Goal: Check status: Check status

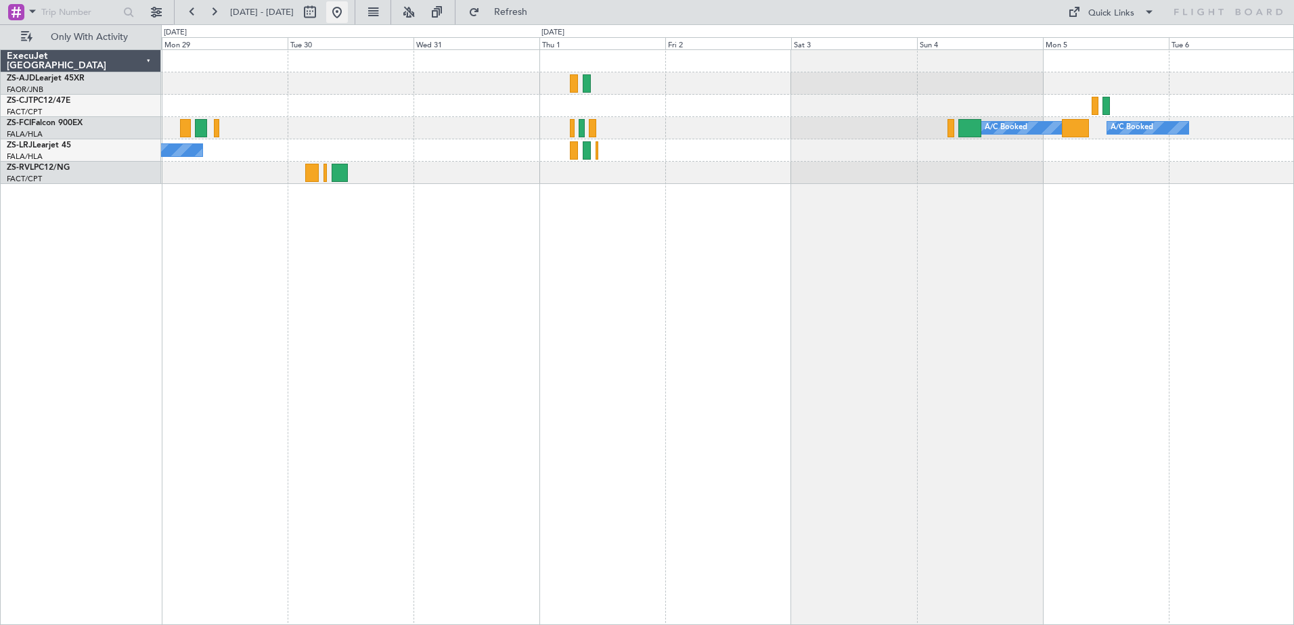
click at [348, 12] on button at bounding box center [337, 12] width 22 height 22
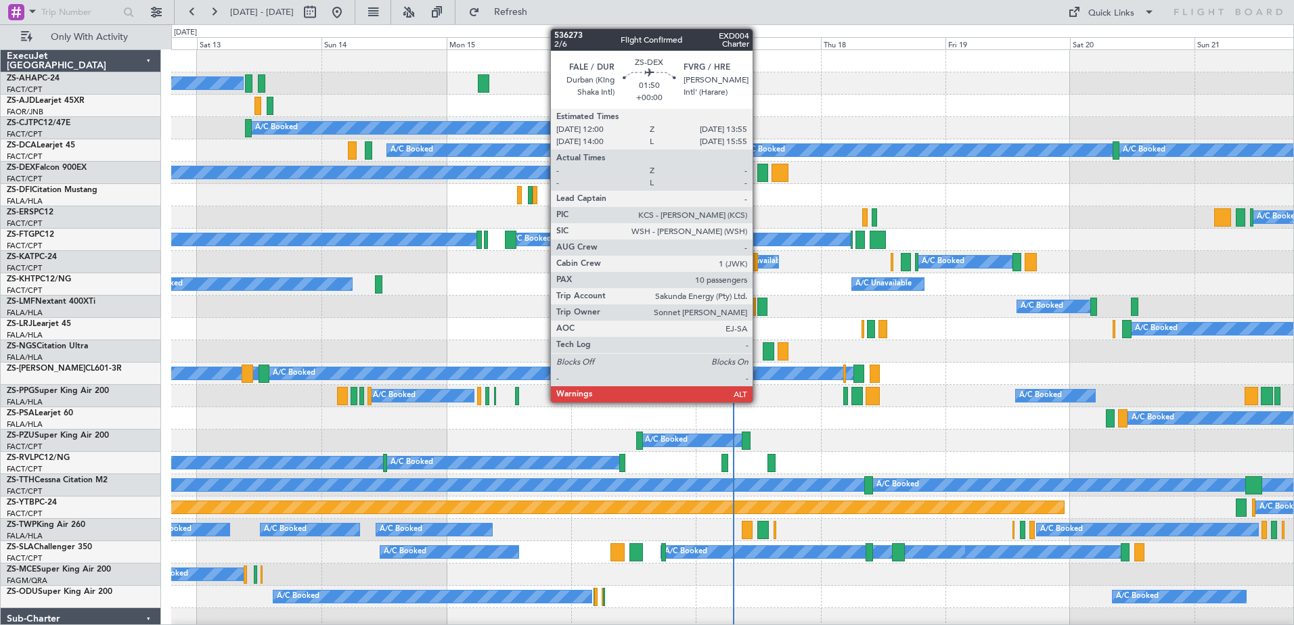
click at [759, 175] on div at bounding box center [762, 173] width 10 height 18
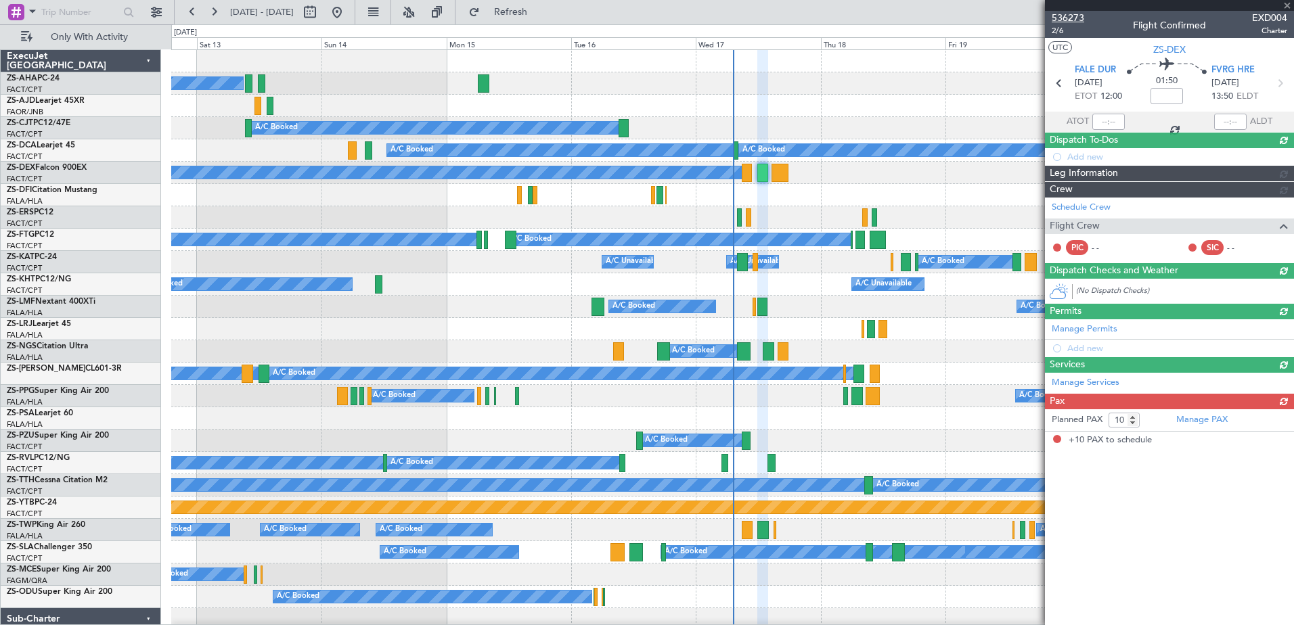
click at [1075, 16] on span "536273" at bounding box center [1068, 18] width 32 height 14
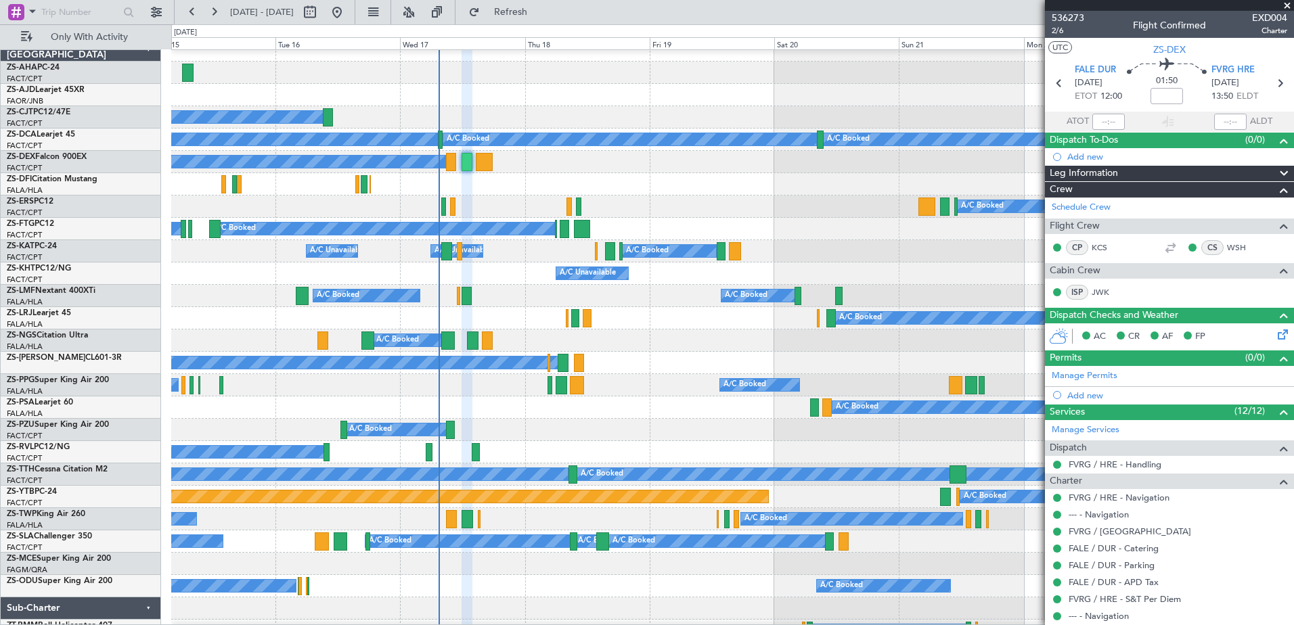
click at [498, 303] on div "A/C Booked A/C Booked" at bounding box center [732, 296] width 1122 height 22
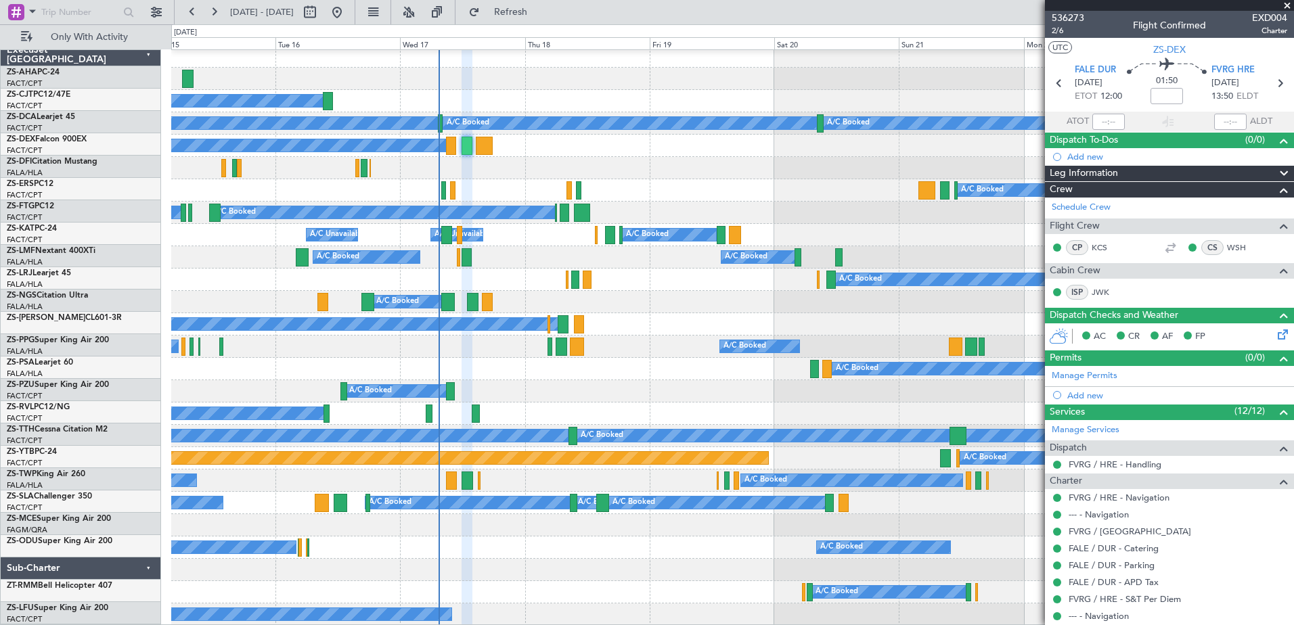
scroll to position [5, 0]
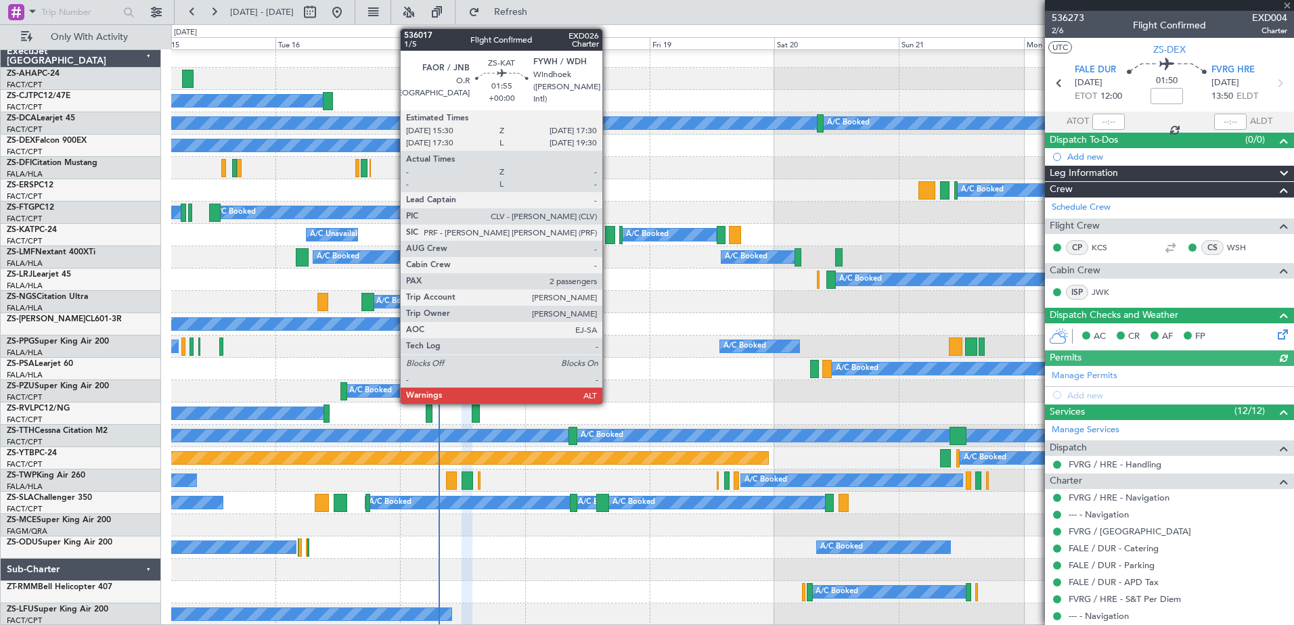
click at [609, 238] on div at bounding box center [610, 235] width 11 height 18
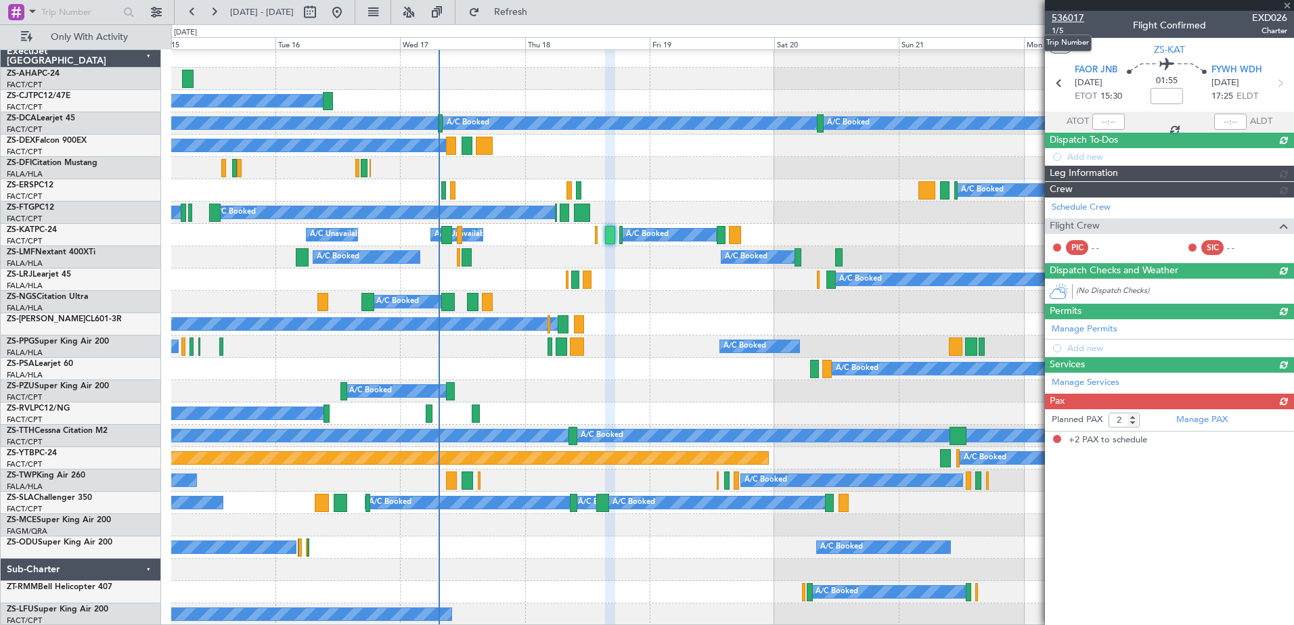
click at [1071, 18] on span "536017" at bounding box center [1068, 18] width 32 height 14
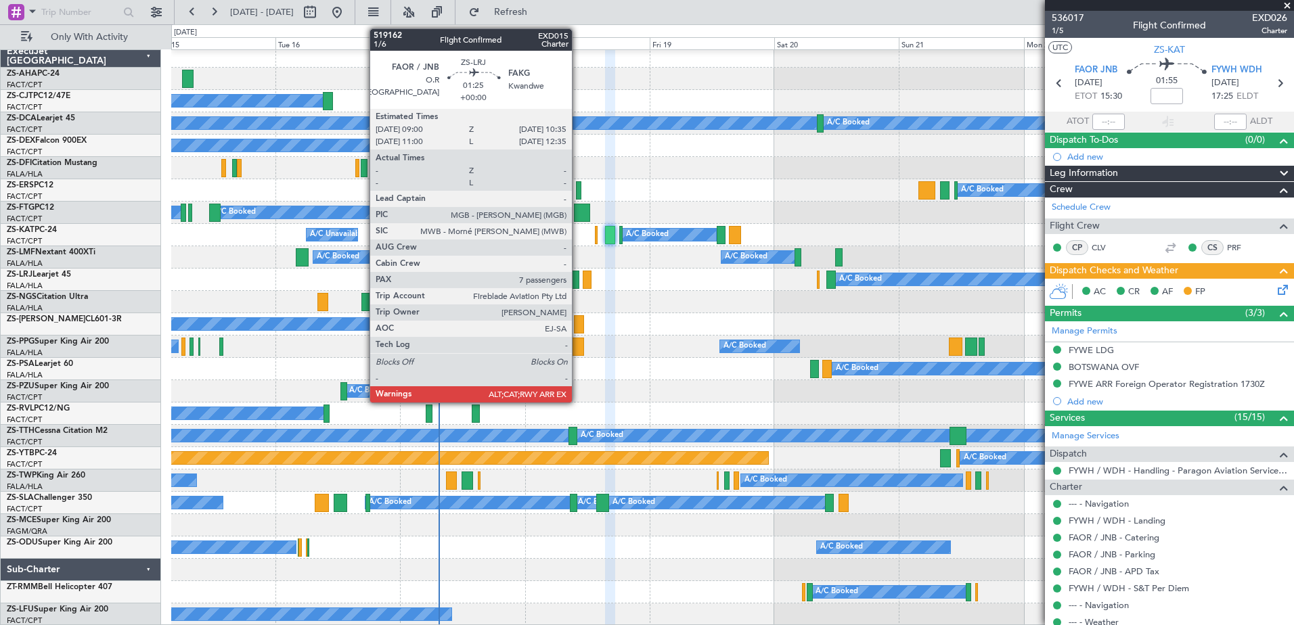
click at [578, 282] on div at bounding box center [575, 280] width 9 height 18
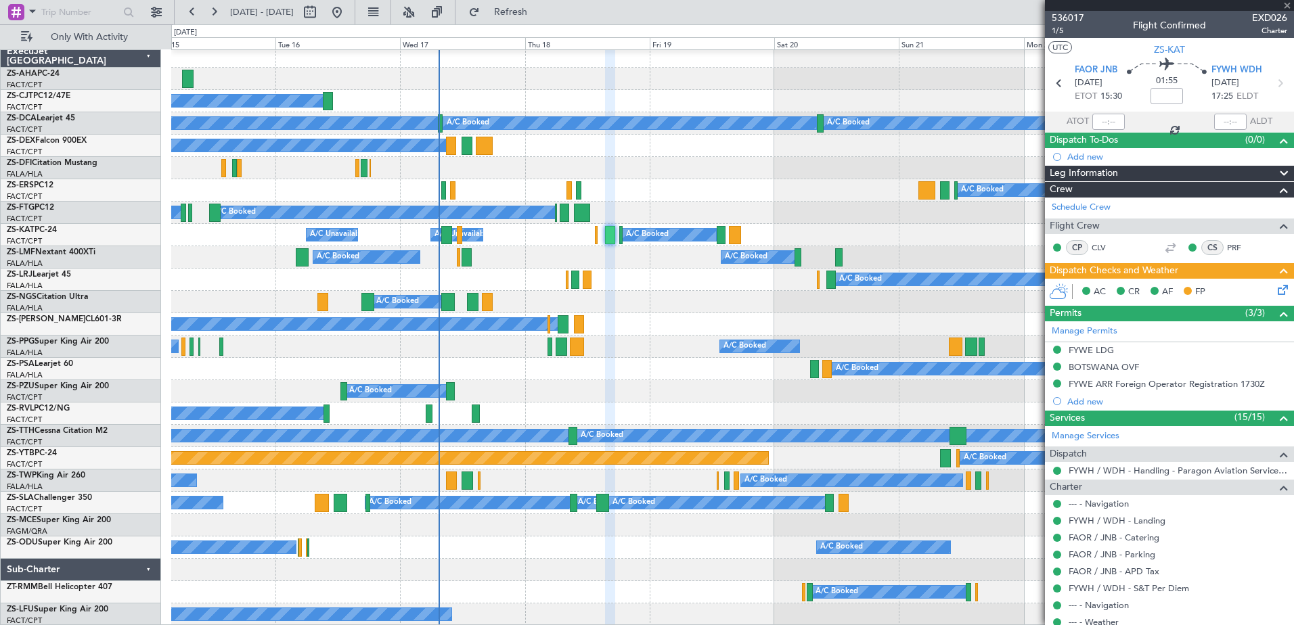
type input "7"
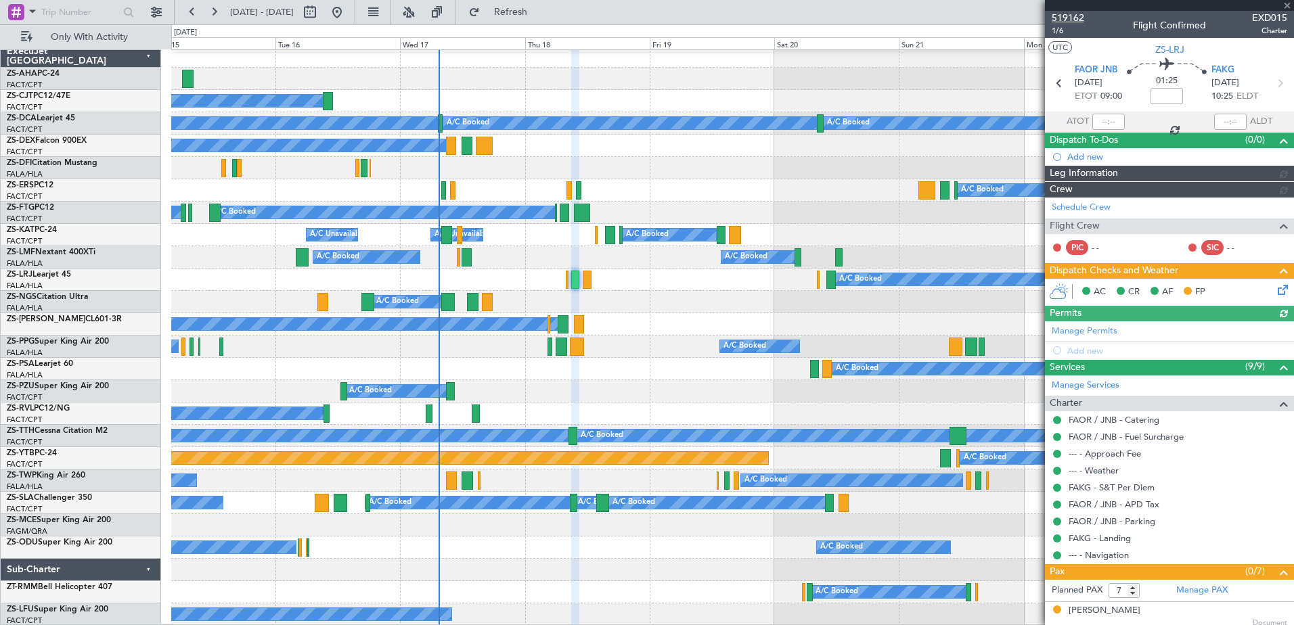
click at [1069, 16] on span "519162" at bounding box center [1068, 18] width 32 height 14
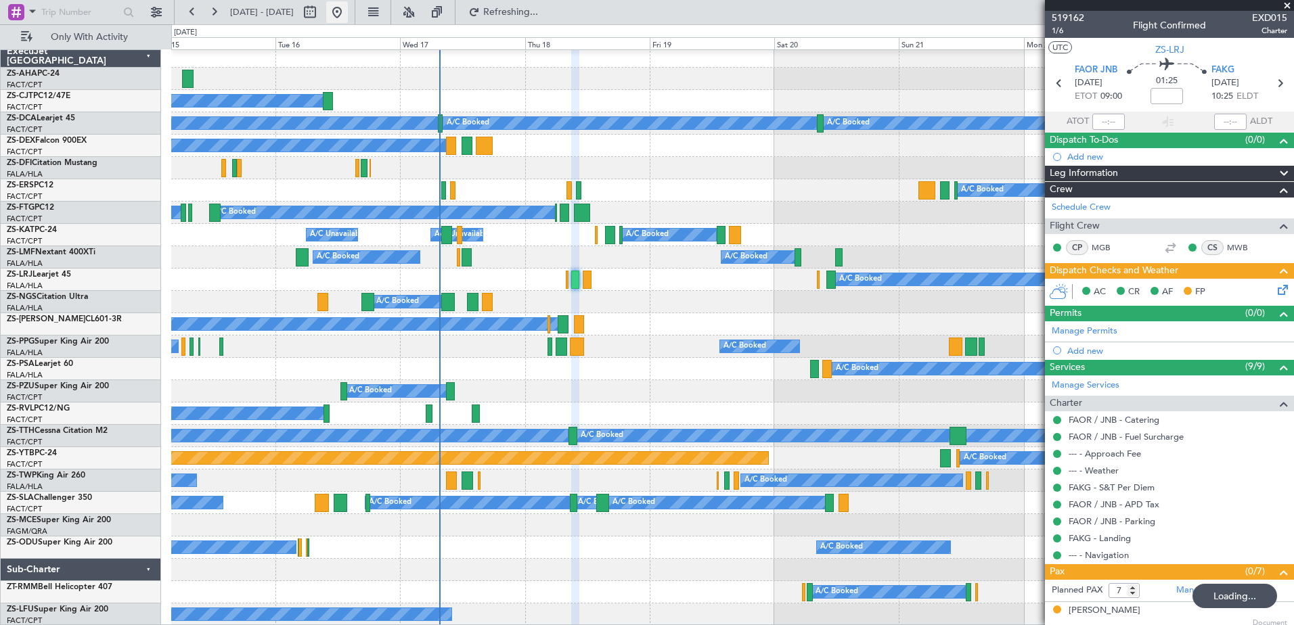
click at [348, 7] on button at bounding box center [337, 12] width 22 height 22
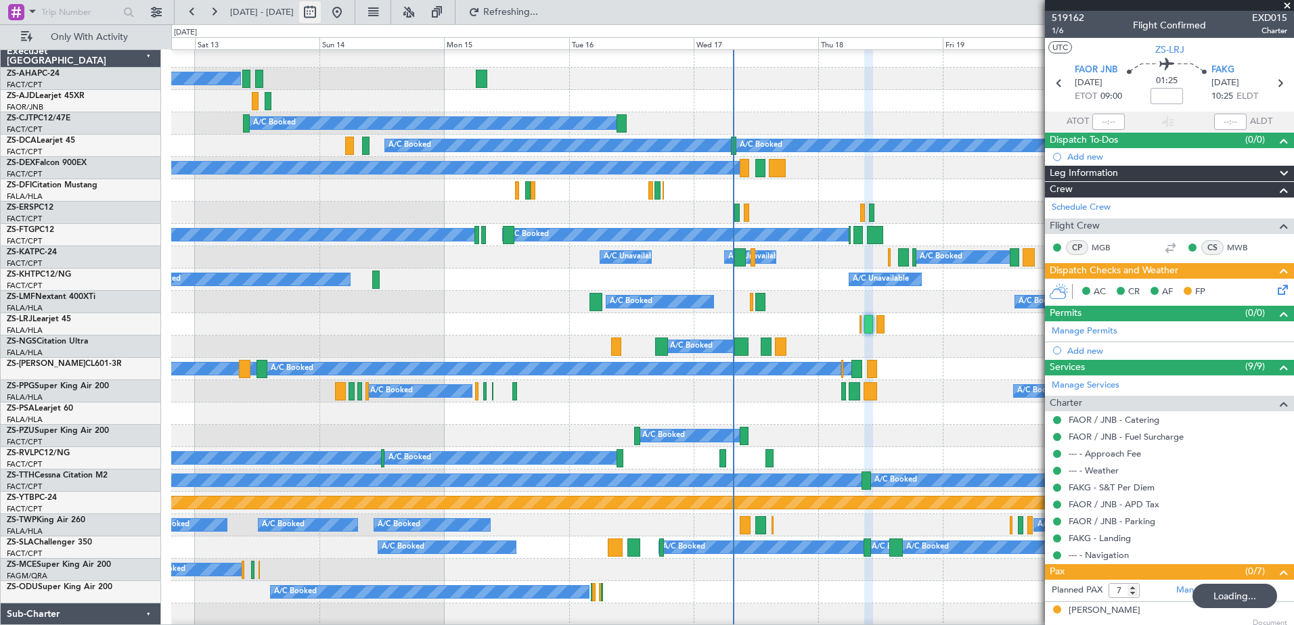
click at [321, 10] on button at bounding box center [310, 12] width 22 height 22
select select "9"
select select "2025"
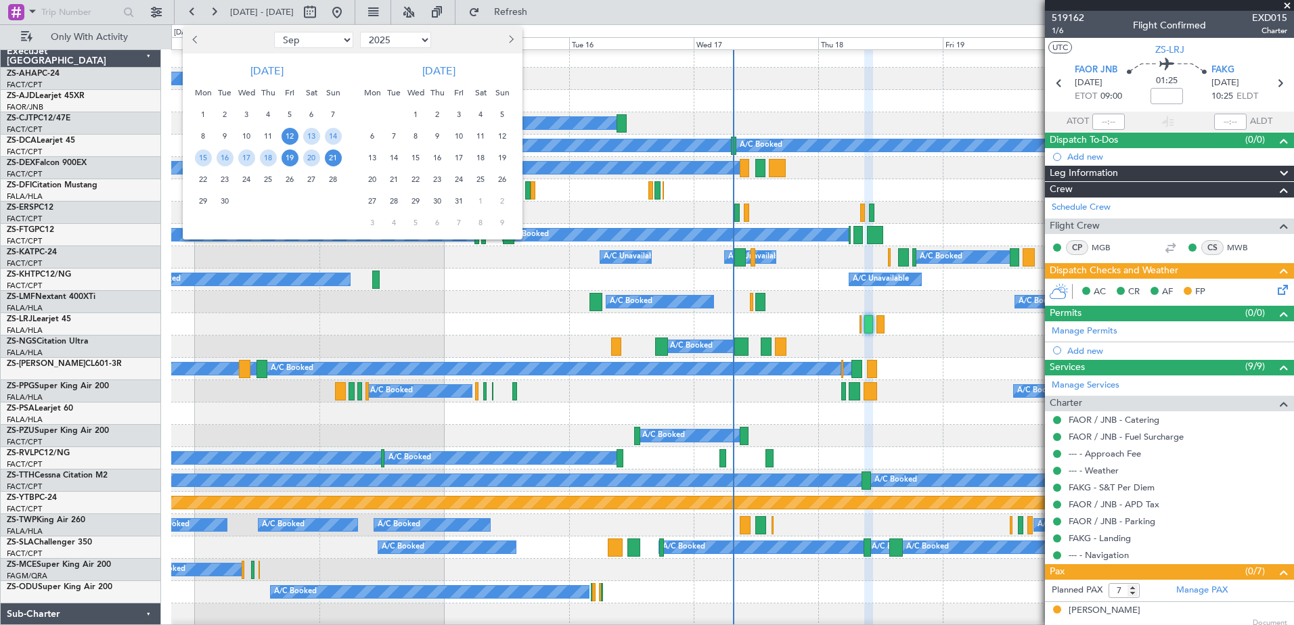
click at [291, 161] on span "19" at bounding box center [290, 158] width 17 height 17
click at [200, 177] on span "22" at bounding box center [203, 179] width 17 height 17
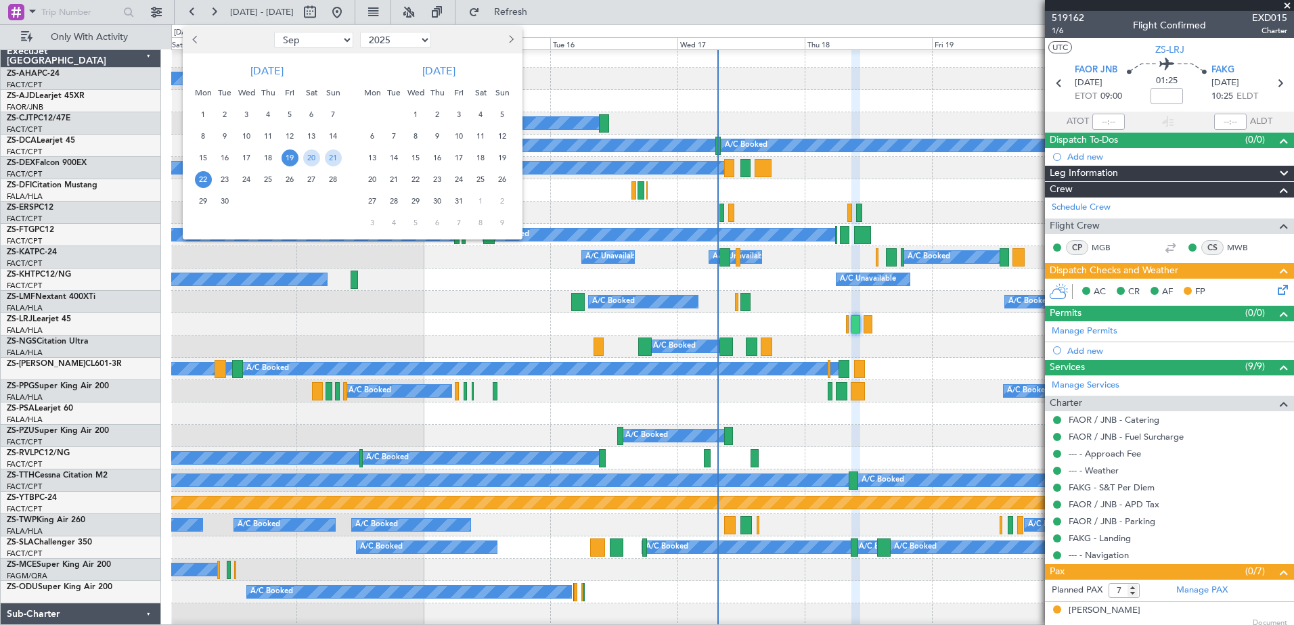
scroll to position [0, 0]
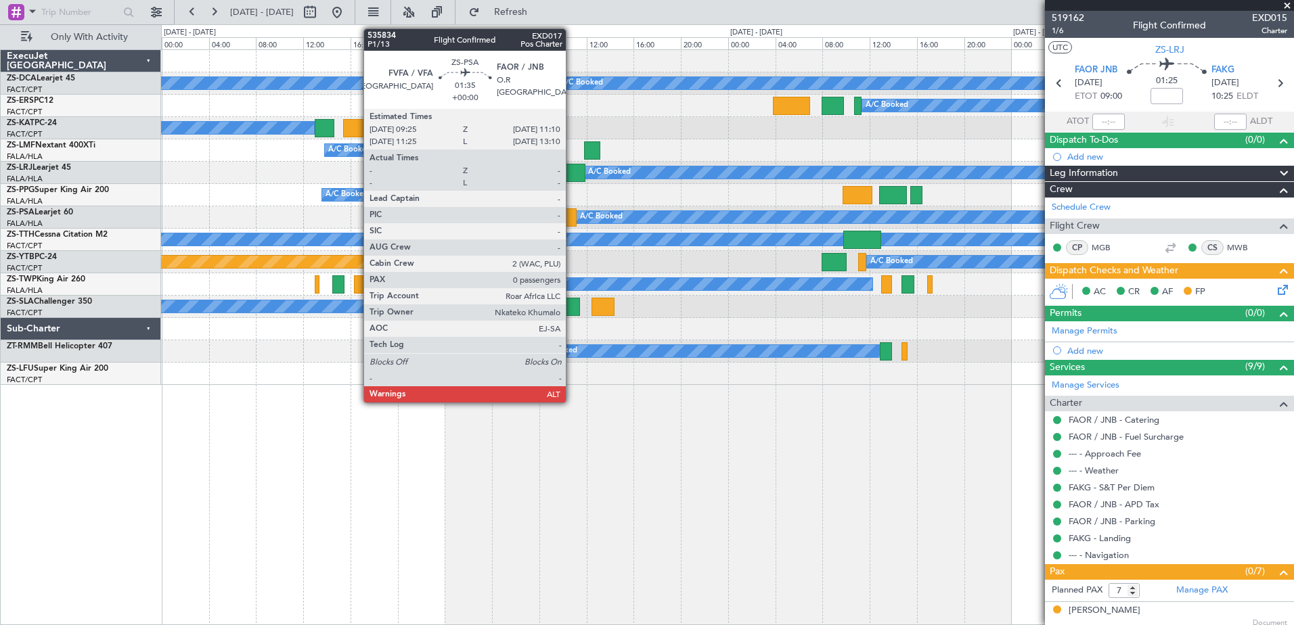
click at [572, 213] on div at bounding box center [566, 217] width 21 height 18
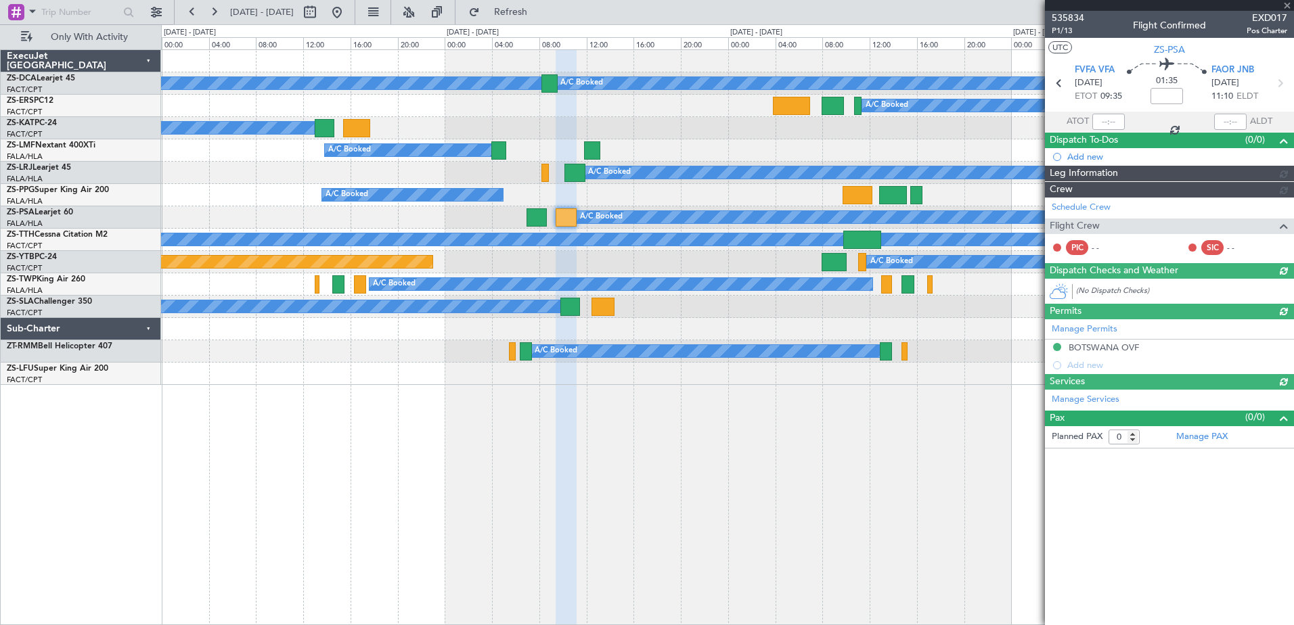
click at [1290, 5] on div at bounding box center [1169, 5] width 249 height 11
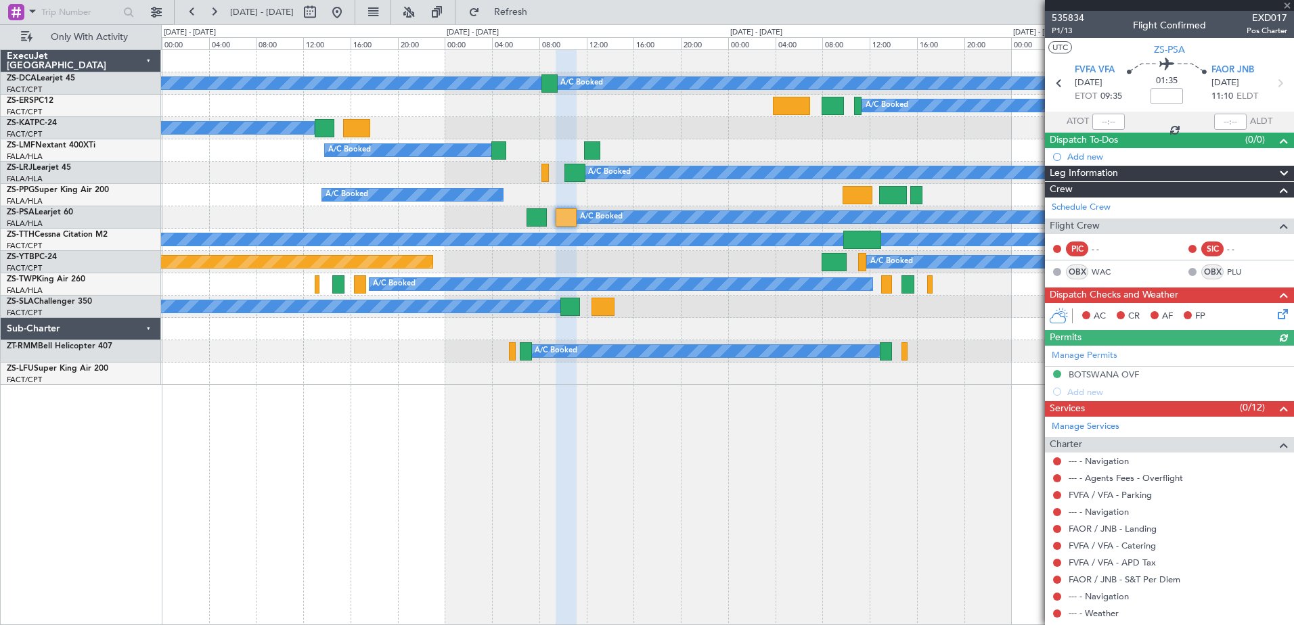
click at [1290, 5] on div at bounding box center [1169, 5] width 249 height 11
click at [348, 7] on button at bounding box center [337, 12] width 22 height 22
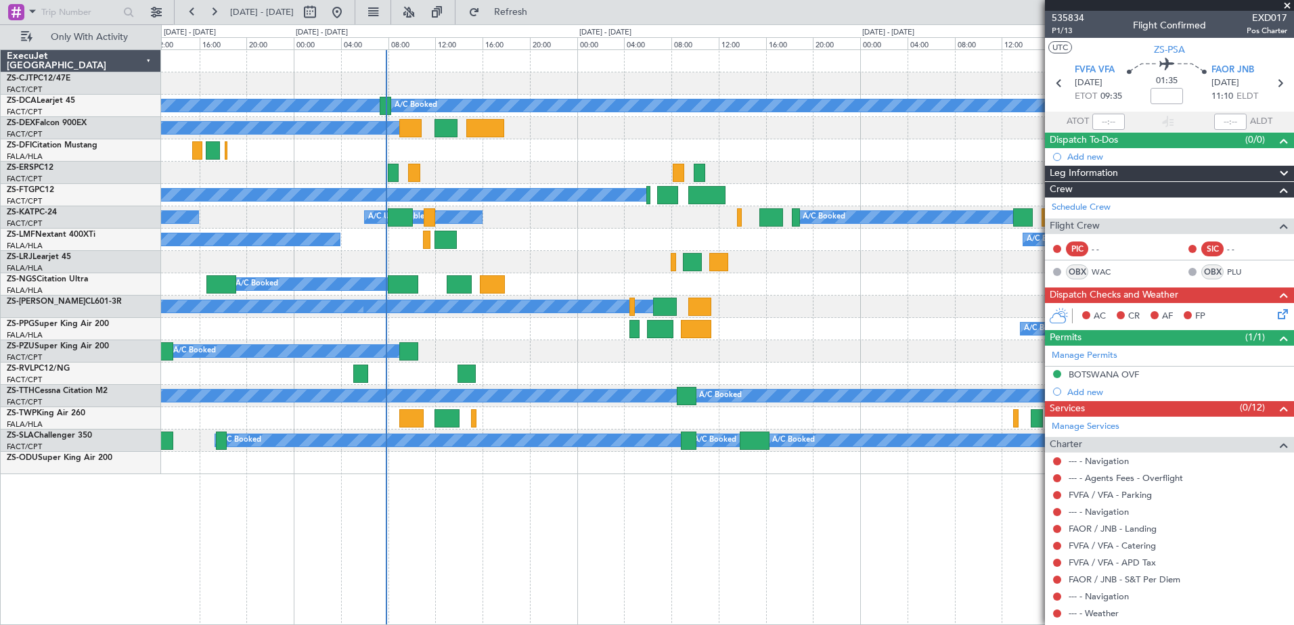
click at [521, 211] on div "A/C Booked A/C Booked A/C Unavailable A/C Unavailable" at bounding box center [727, 217] width 1132 height 22
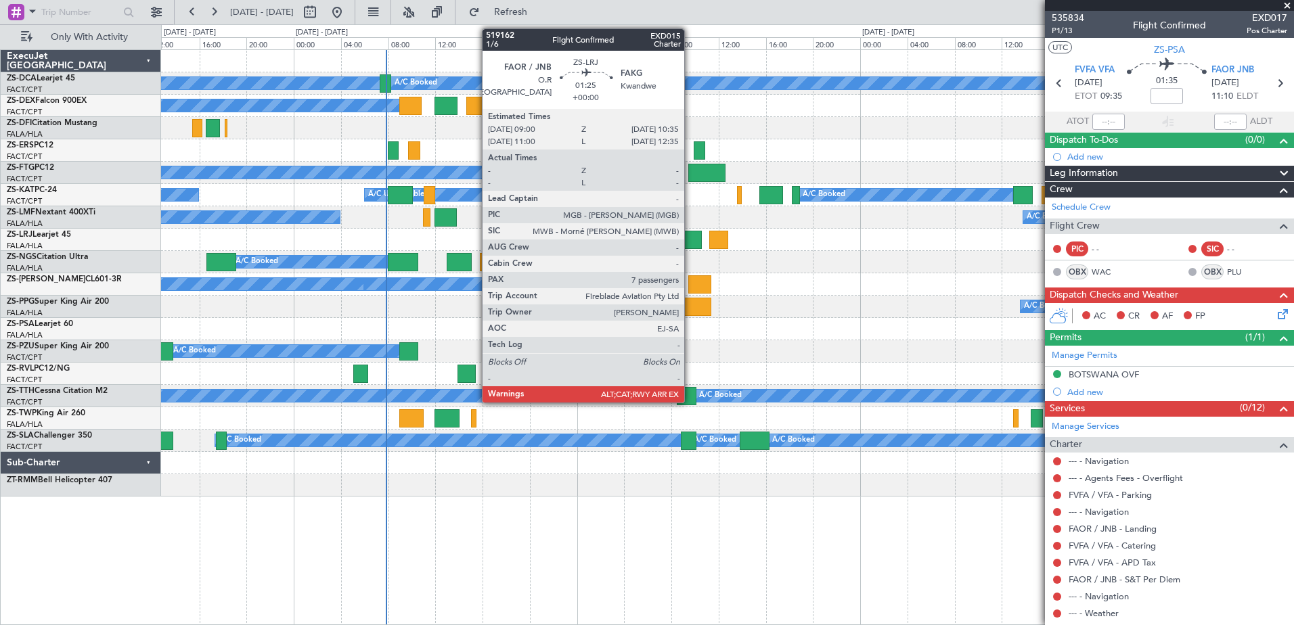
click at [690, 235] on div at bounding box center [692, 240] width 19 height 18
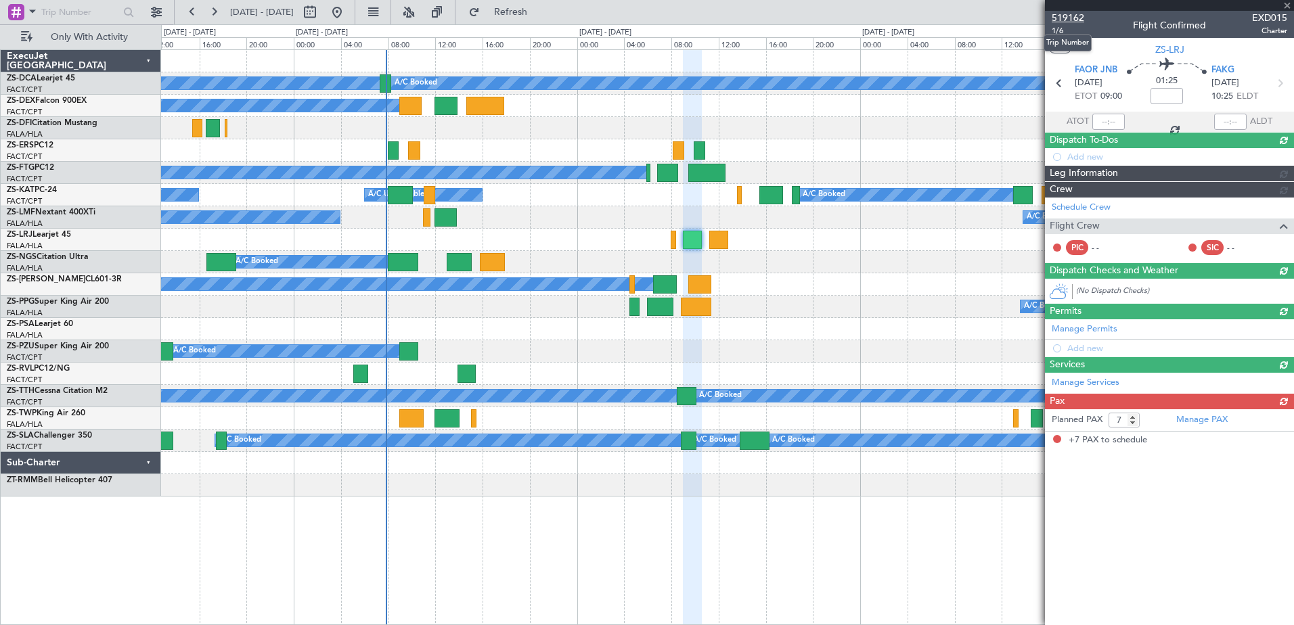
click at [1074, 16] on span "519162" at bounding box center [1068, 18] width 32 height 14
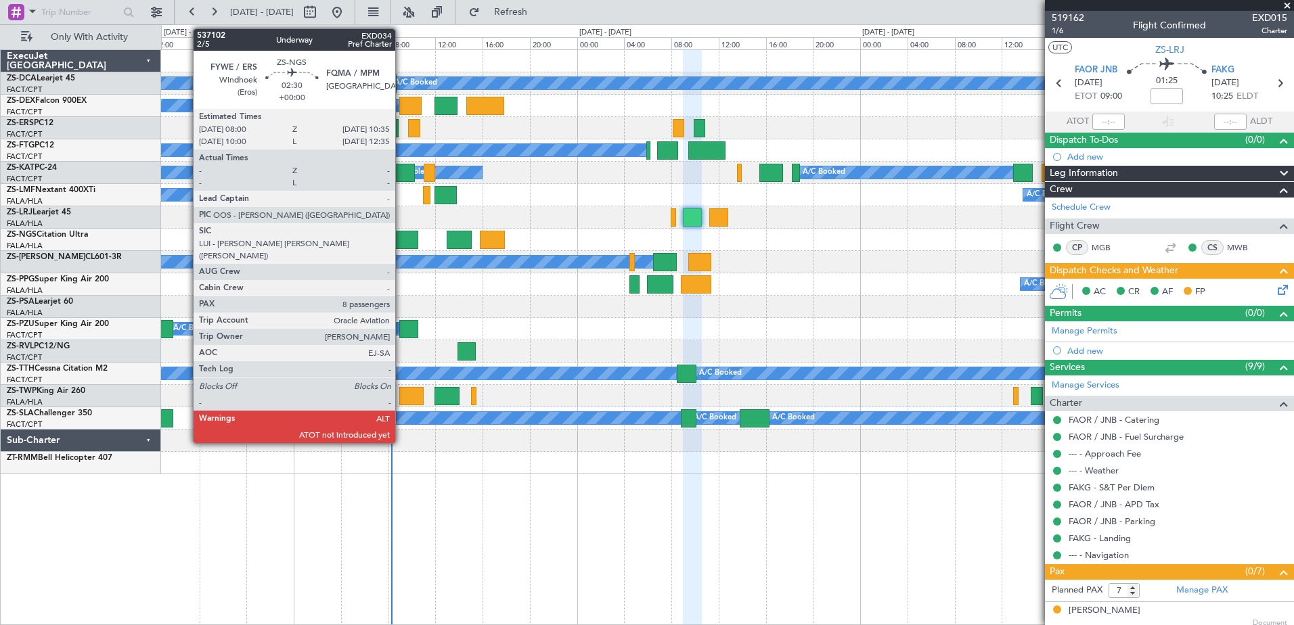
click at [401, 238] on div at bounding box center [403, 240] width 31 height 18
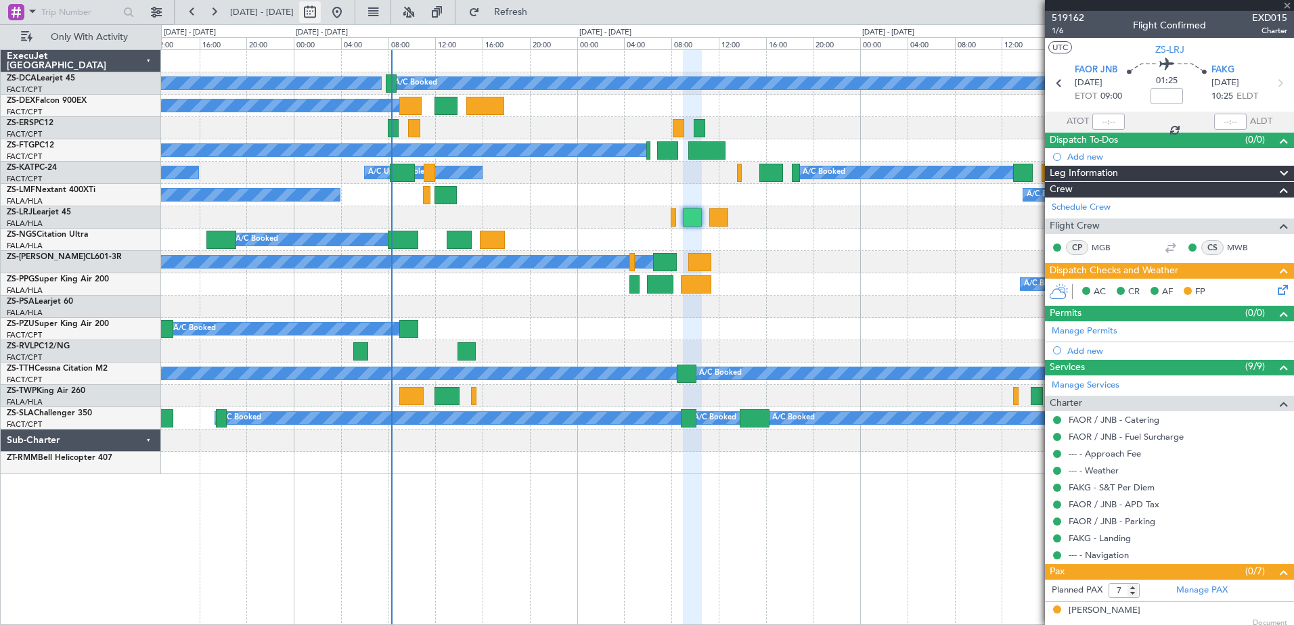
type input "8"
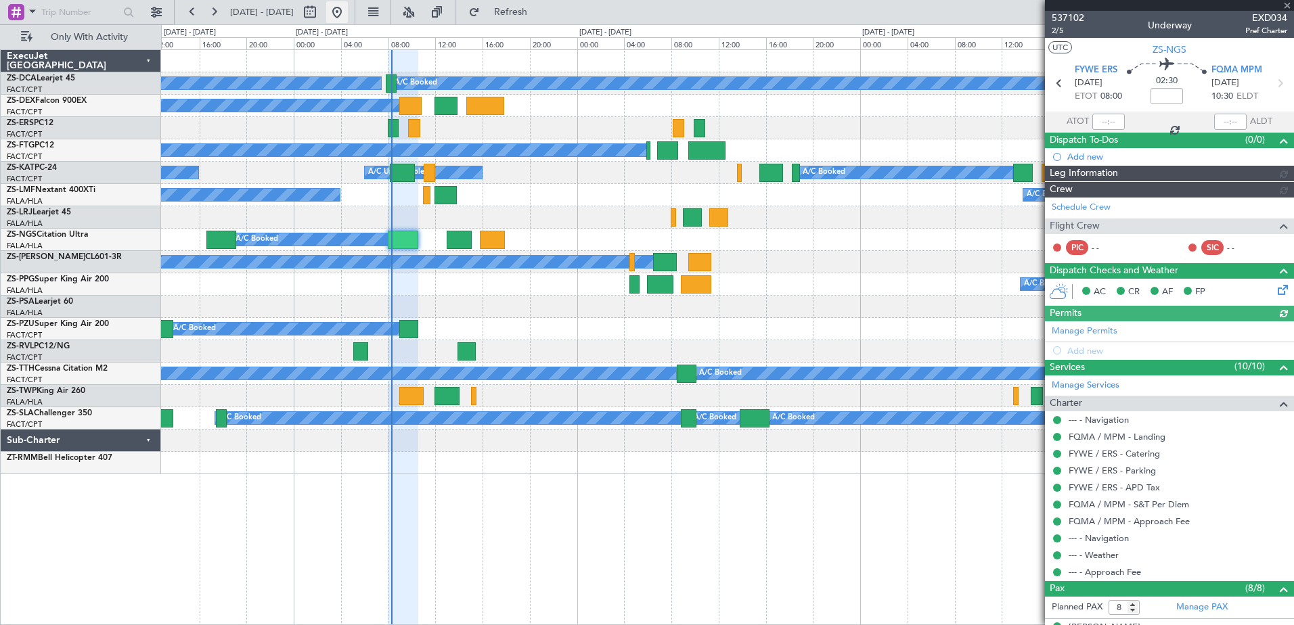
click at [348, 14] on button at bounding box center [337, 12] width 22 height 22
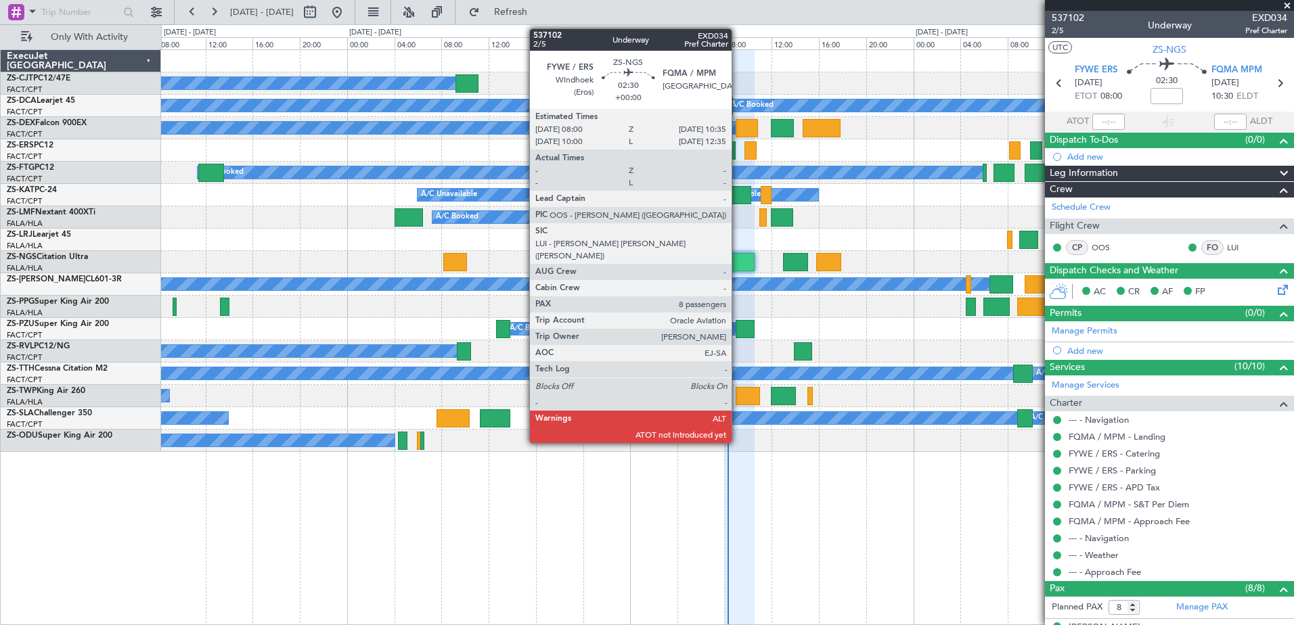
click at [738, 266] on div at bounding box center [739, 262] width 31 height 18
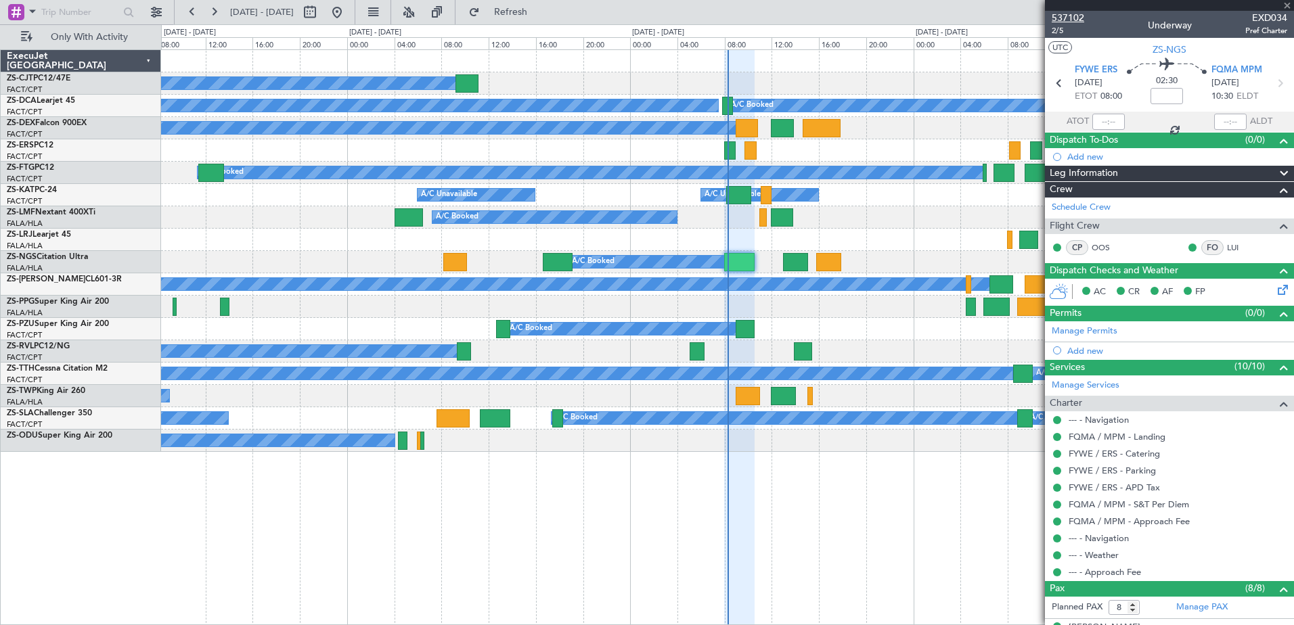
click at [1074, 17] on span "537102" at bounding box center [1068, 18] width 32 height 14
